Goal: Find specific page/section: Locate a particular part of the current website

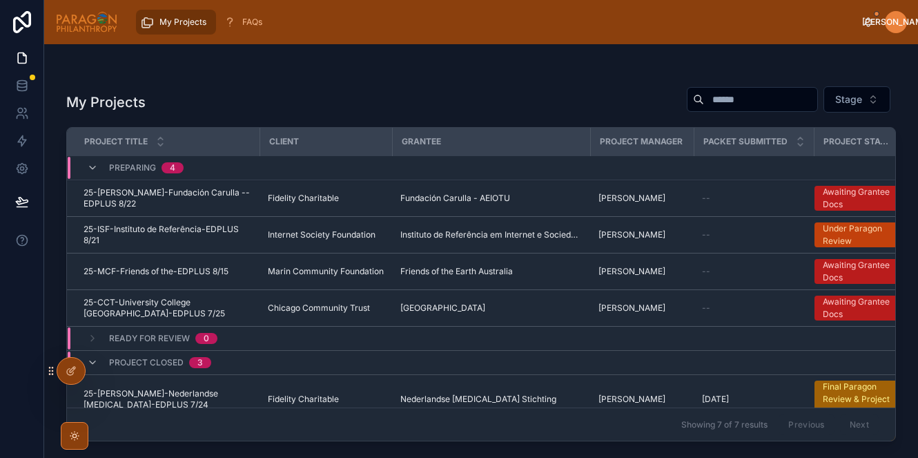
scroll to position [112, 0]
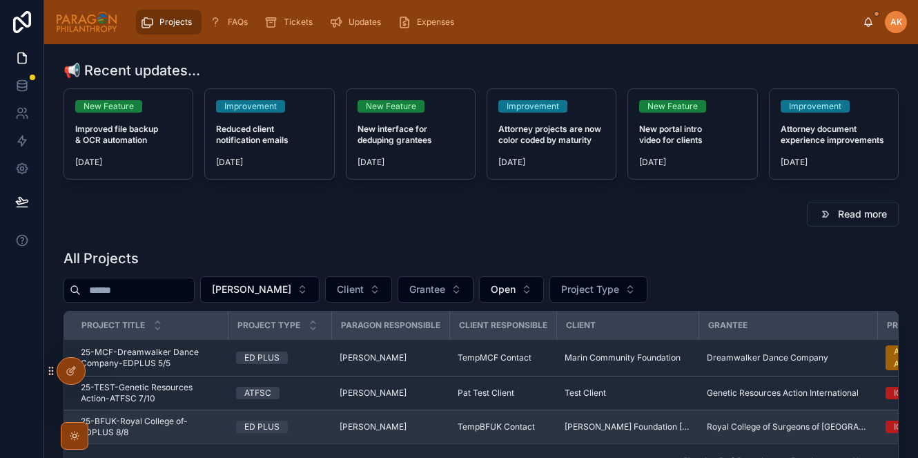
click at [179, 432] on span "25-BFUK-Royal College of-EDPLUS 8/8" at bounding box center [150, 427] width 139 height 22
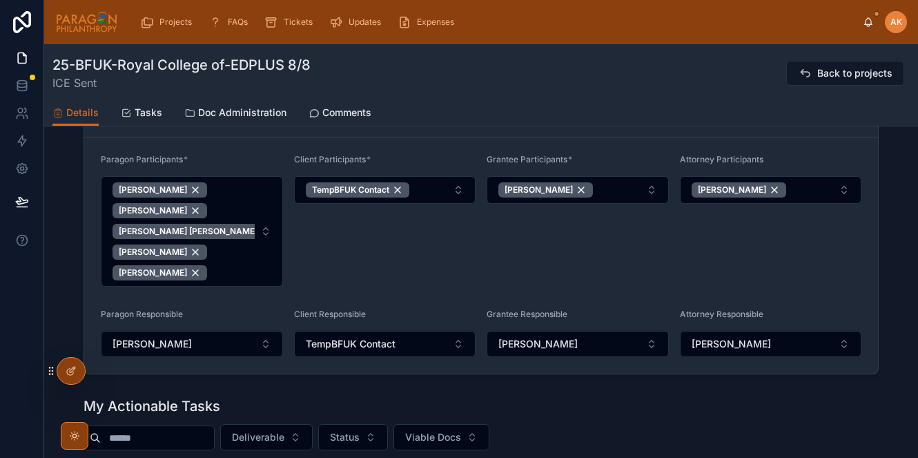
scroll to position [298, 0]
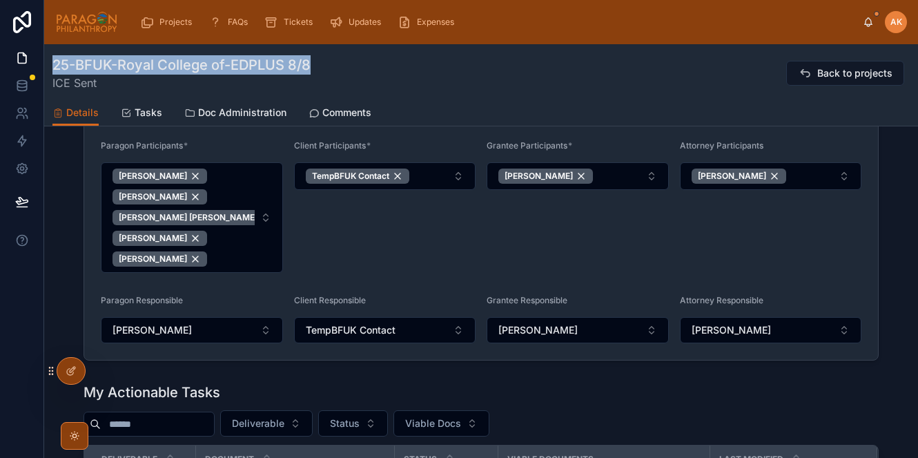
drag, startPoint x: 312, startPoint y: 70, endPoint x: 57, endPoint y: 64, distance: 255.6
click at [57, 64] on div "25-BFUK-Royal College of-EDPLUS 8/8 ICE Sent Back to projects" at bounding box center [481, 73] width 858 height 36
copy h1 "25-BFUK-Royal College of-EDPLUS 8/8"
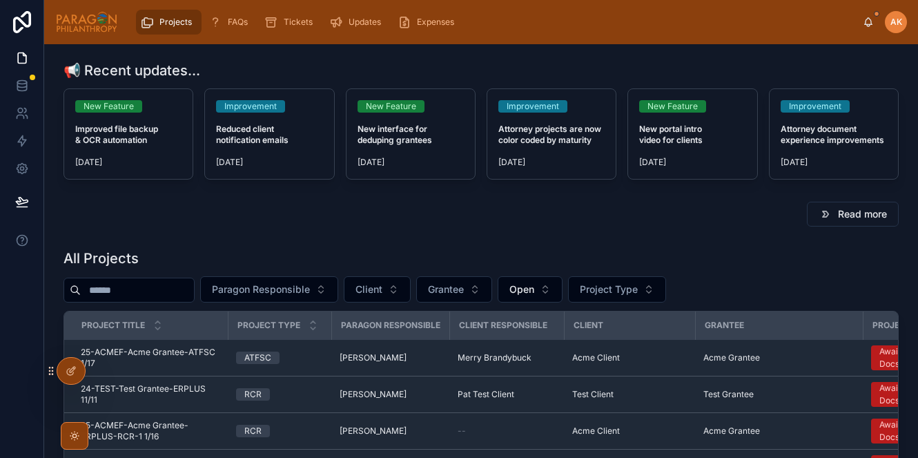
click at [896, 28] on div "AK" at bounding box center [896, 22] width 22 height 22
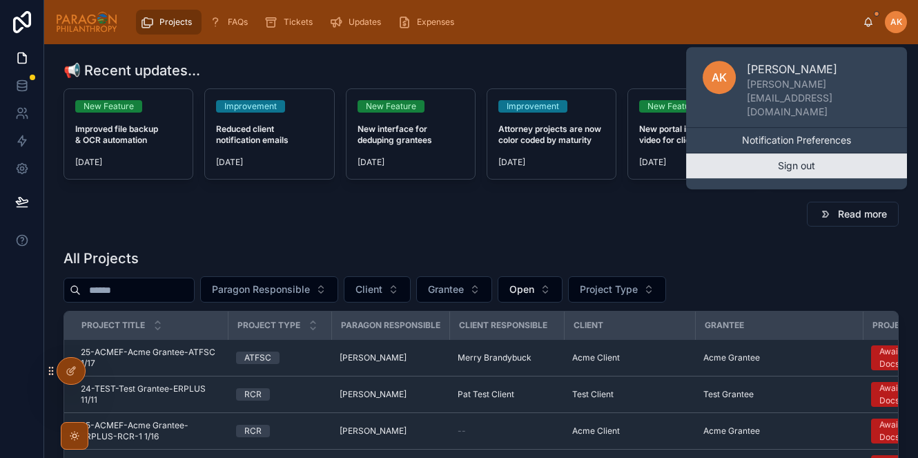
click at [830, 153] on button "Sign out" at bounding box center [796, 165] width 221 height 25
